Goal: Navigation & Orientation: Find specific page/section

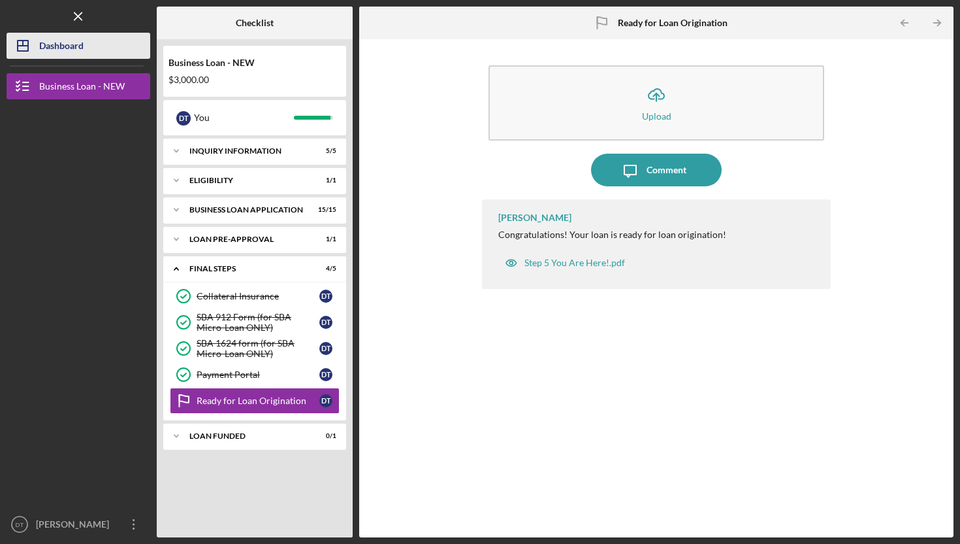
click at [74, 48] on div "Dashboard" at bounding box center [61, 47] width 44 height 29
